Goal: Information Seeking & Learning: Learn about a topic

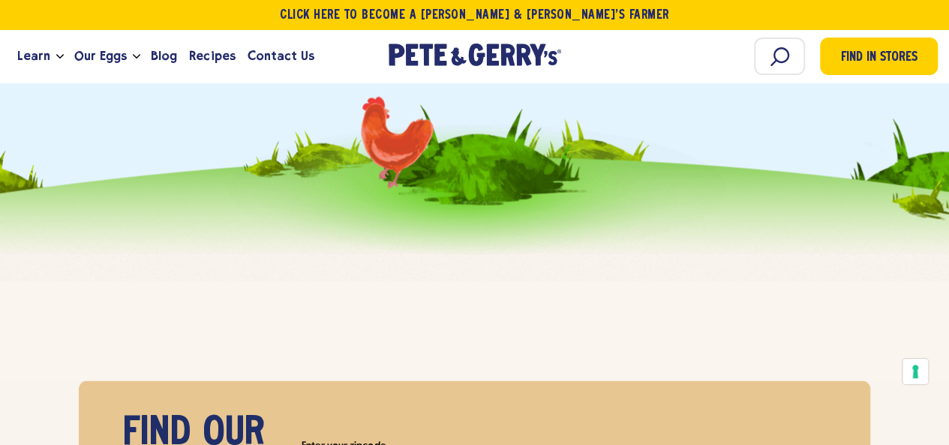
scroll to position [9746, 0]
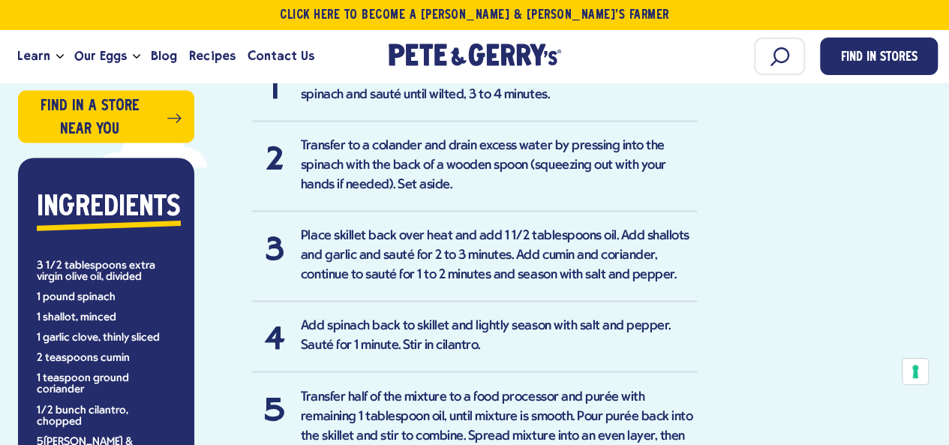
scroll to position [1050, 0]
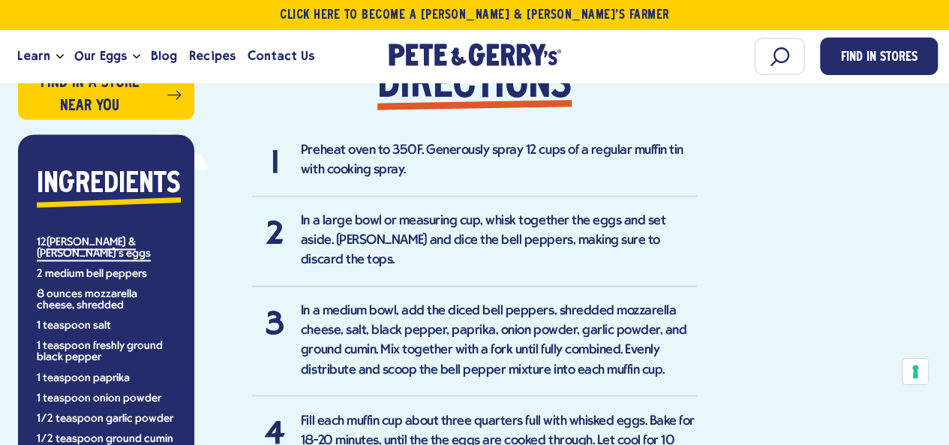
scroll to position [1125, 0]
